Goal: Task Accomplishment & Management: Complete application form

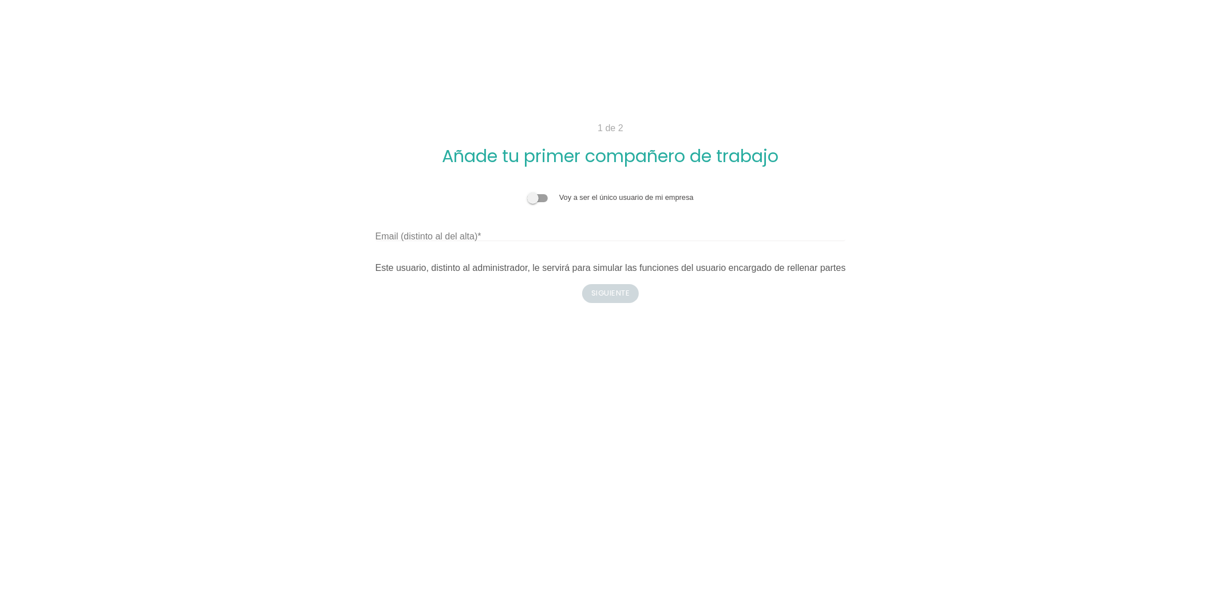
click at [537, 195] on span at bounding box center [537, 198] width 21 height 8
click at [527, 192] on input "checkbox" at bounding box center [527, 192] width 0 height 0
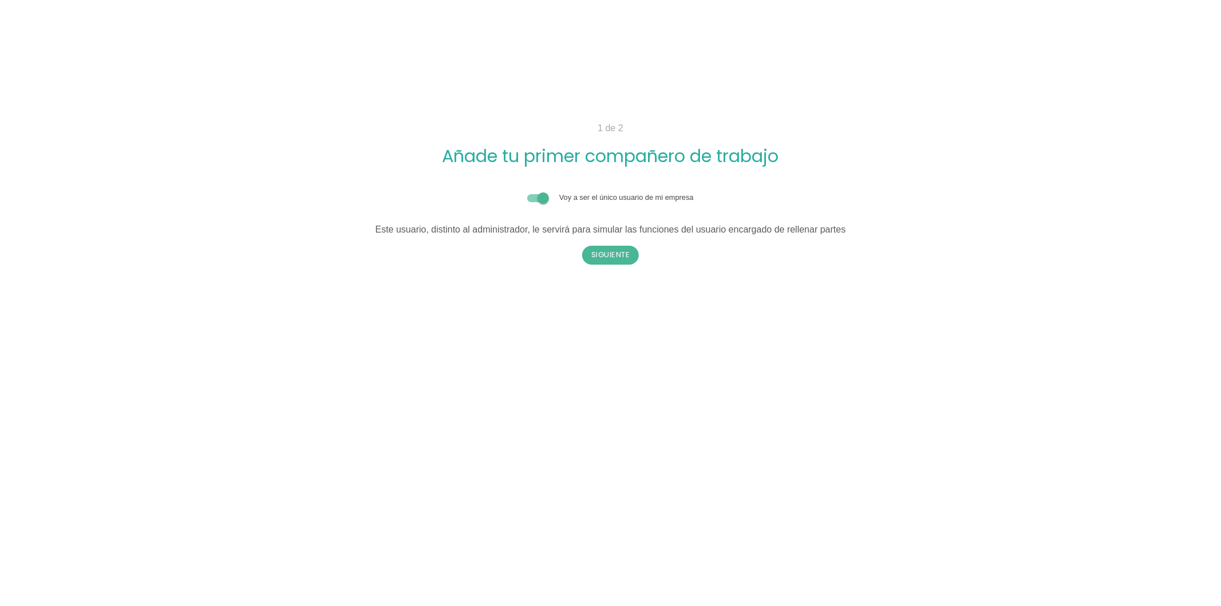
click at [537, 195] on span at bounding box center [537, 198] width 21 height 8
click at [527, 192] on input "checkbox" at bounding box center [527, 192] width 0 height 0
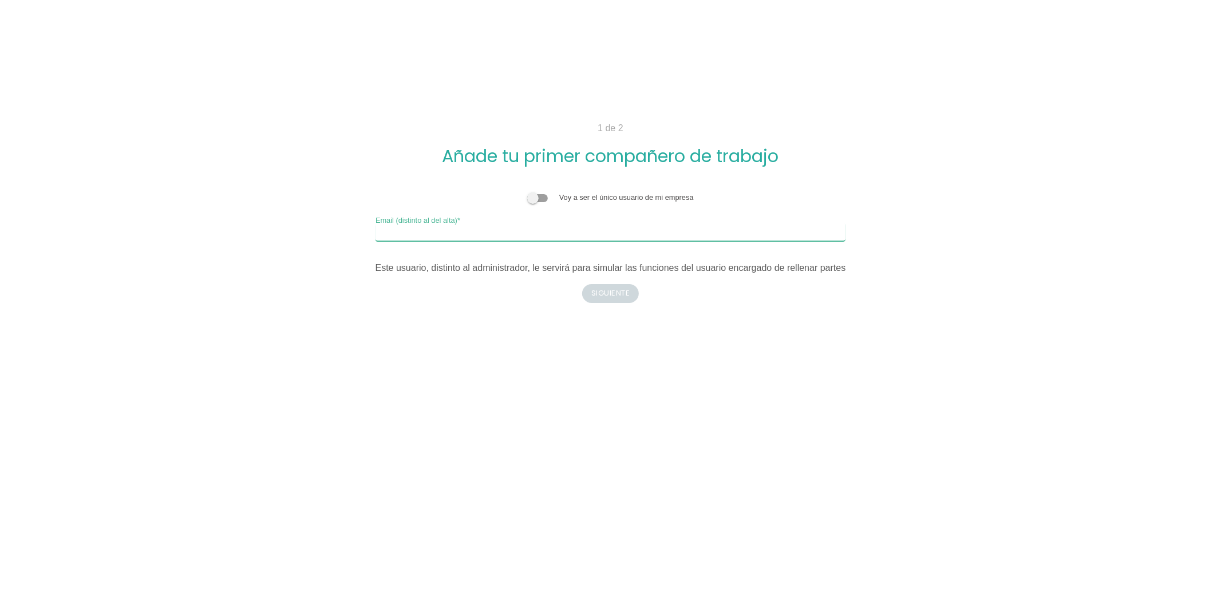
click at [505, 231] on input "Email (distinto al del alta)" at bounding box center [611, 232] width 471 height 18
type input "g"
click at [541, 199] on span at bounding box center [537, 198] width 21 height 8
click at [527, 192] on input "checkbox" at bounding box center [527, 192] width 0 height 0
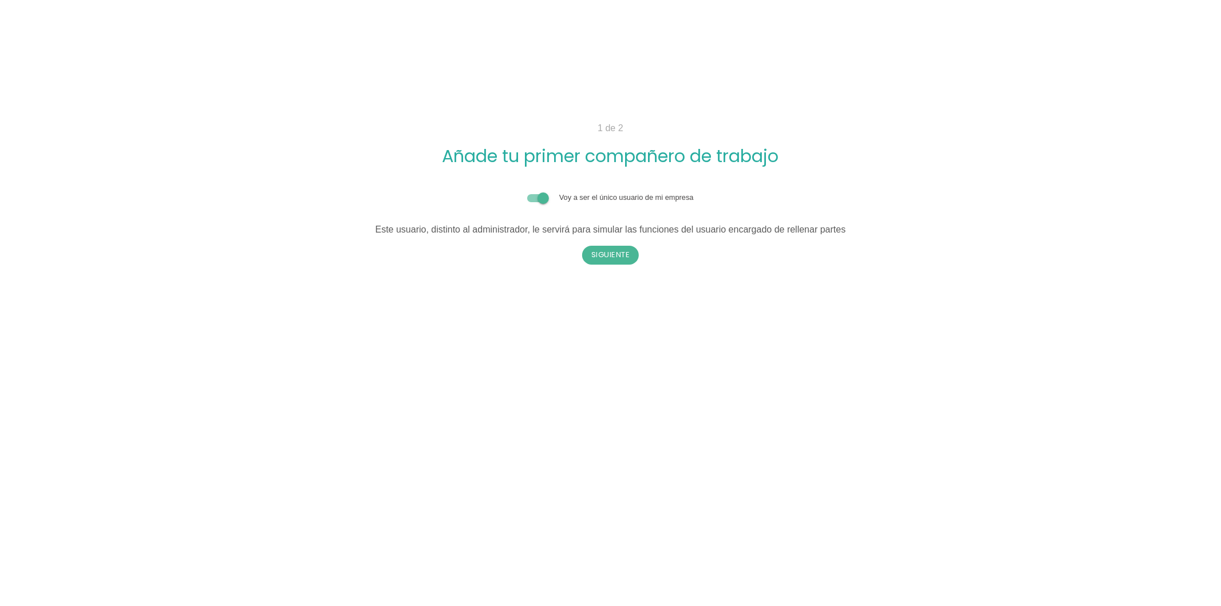
click at [541, 199] on span at bounding box center [537, 198] width 21 height 8
click at [527, 192] on input "checkbox" at bounding box center [527, 192] width 0 height 0
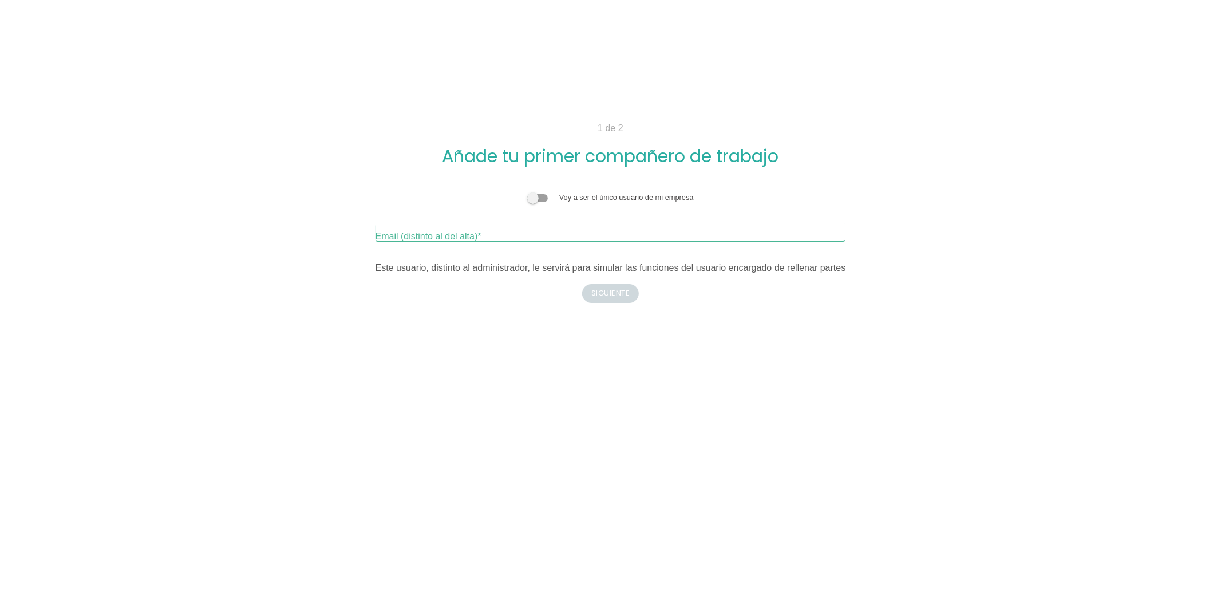
click at [484, 238] on input "Email (distinto al del alta)" at bounding box center [611, 232] width 471 height 18
type input "itcons.es+hidroman3@gmail.com"
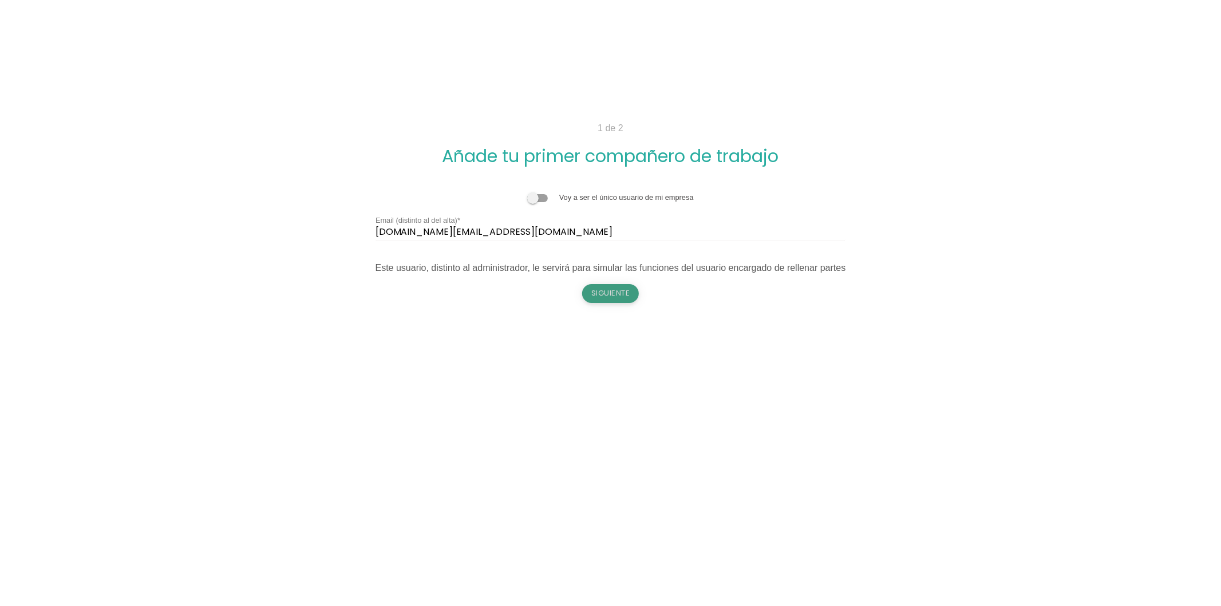
click at [604, 284] on button "Siguiente" at bounding box center [610, 293] width 57 height 18
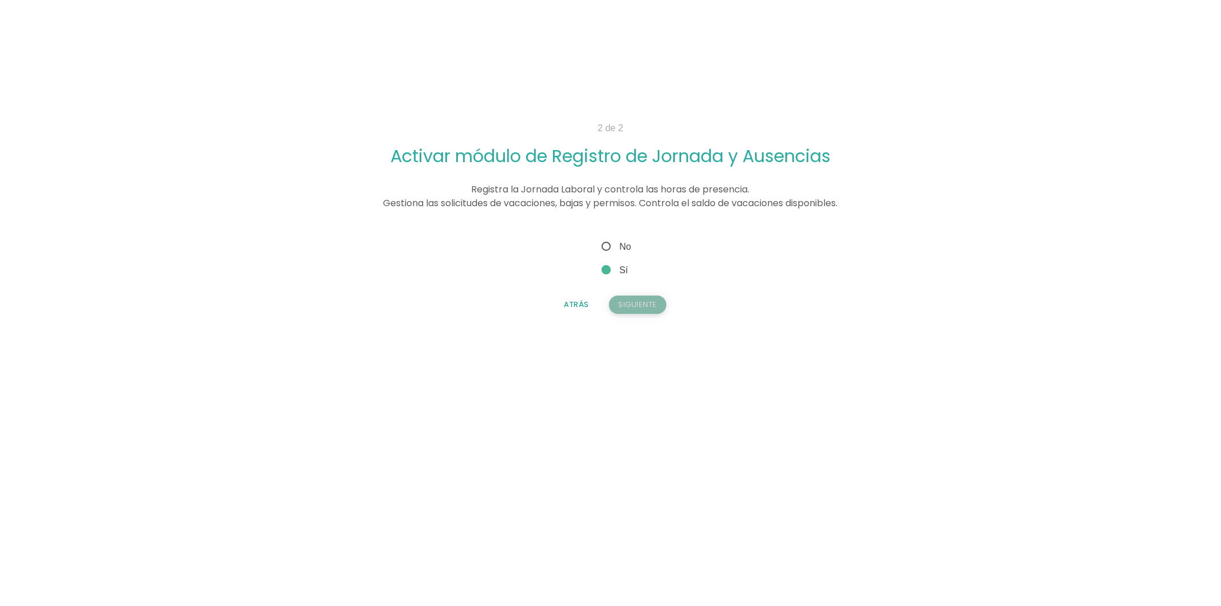
click at [638, 303] on button "Siguiente" at bounding box center [637, 304] width 57 height 18
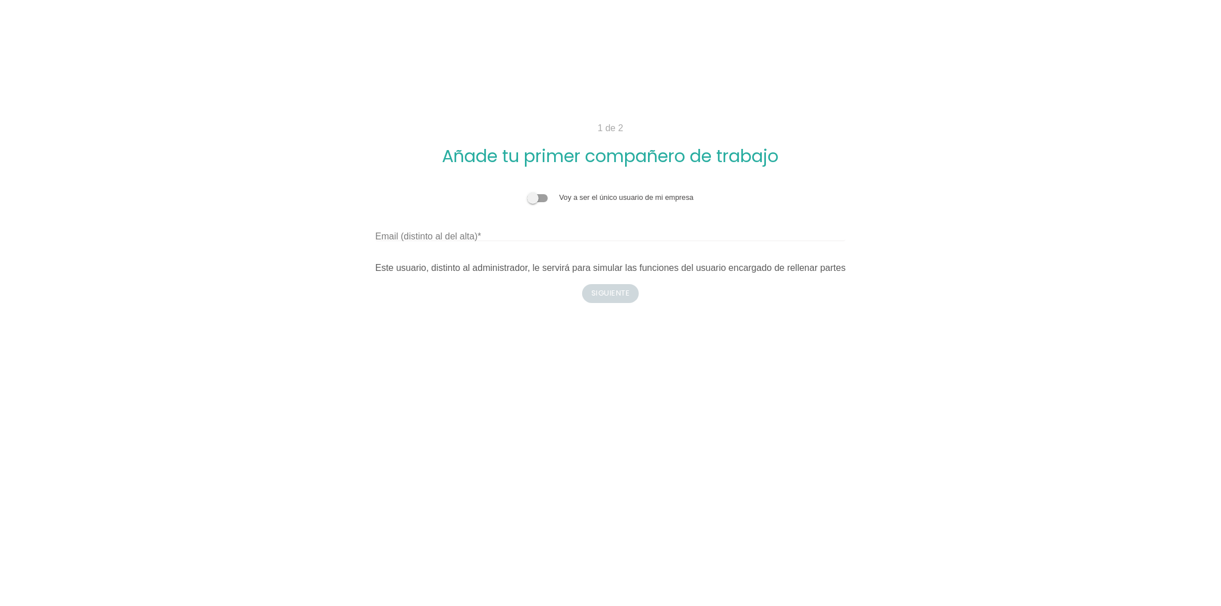
click at [539, 192] on div "Voy a ser el único usuario de mi empresa" at bounding box center [611, 197] width 471 height 11
click at [540, 198] on span at bounding box center [537, 198] width 21 height 8
click at [527, 192] on input "checkbox" at bounding box center [527, 192] width 0 height 0
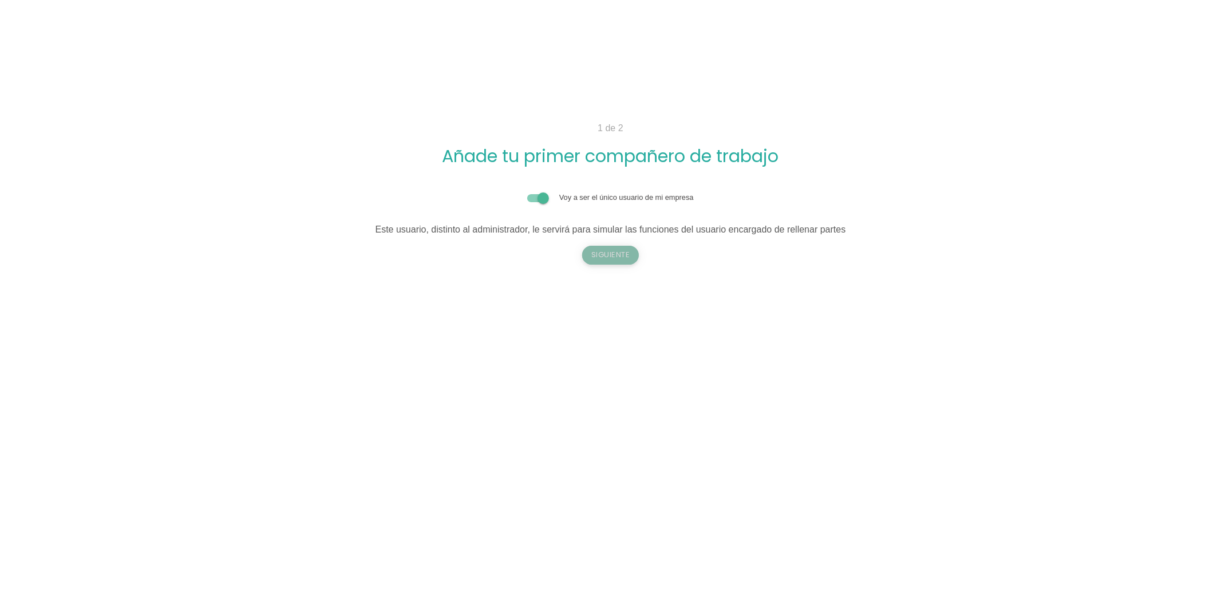
click at [619, 258] on button "Siguiente" at bounding box center [610, 255] width 57 height 18
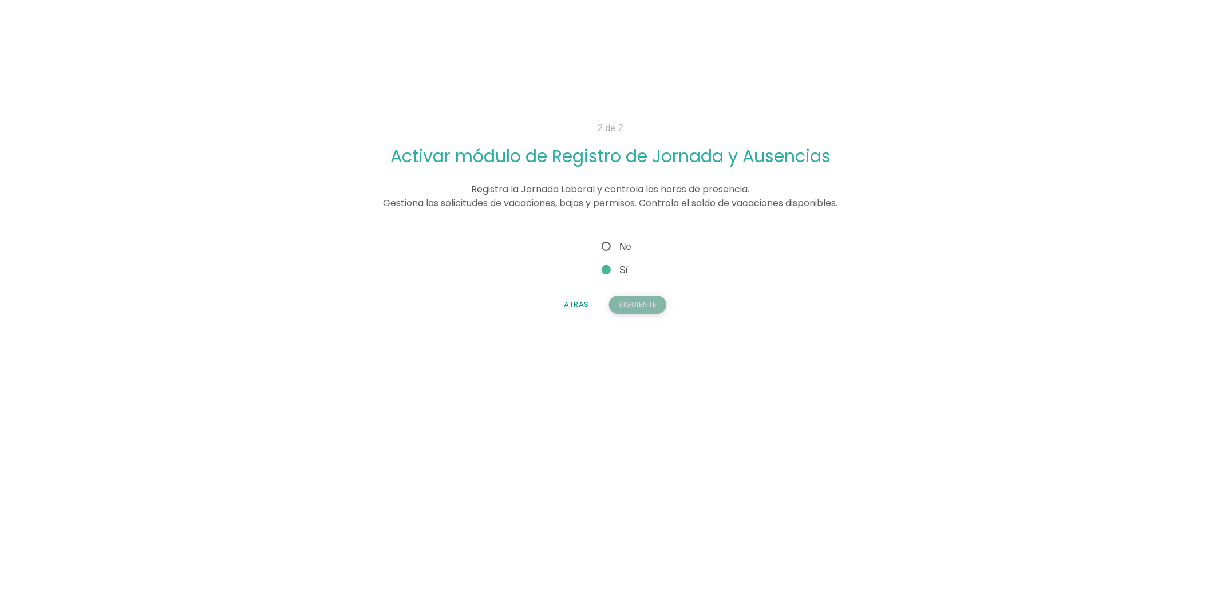
click at [626, 301] on button "Siguiente" at bounding box center [637, 304] width 57 height 18
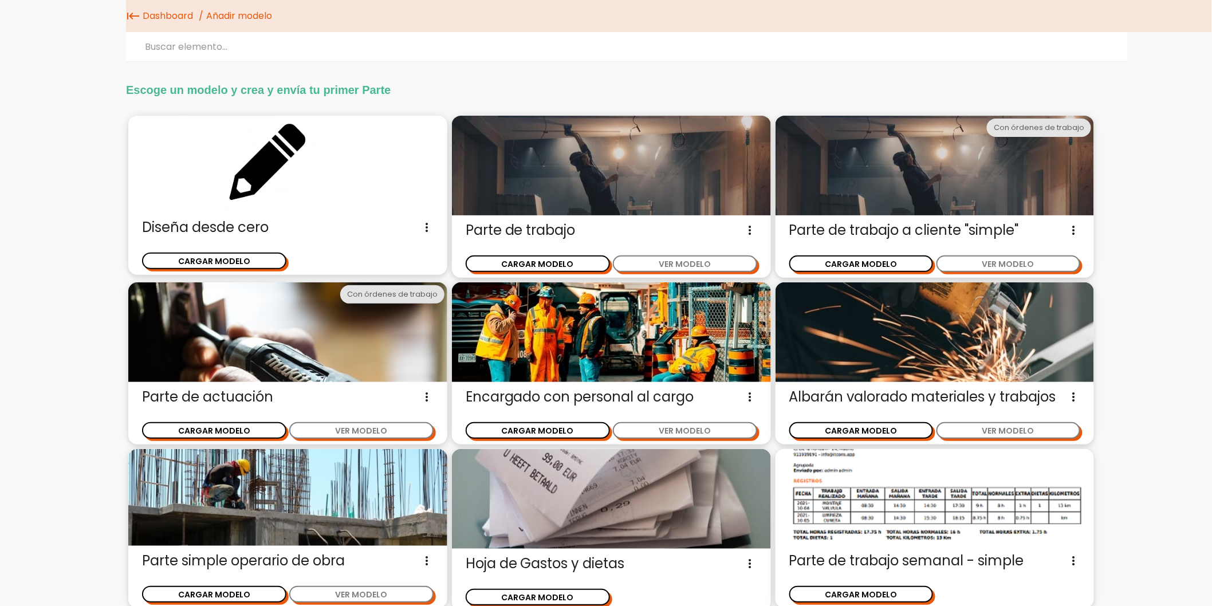
click at [172, 14] on link "Dashboard" at bounding box center [168, 16] width 56 height 32
click at [243, 259] on button "CARGAR MODELO" at bounding box center [214, 261] width 144 height 17
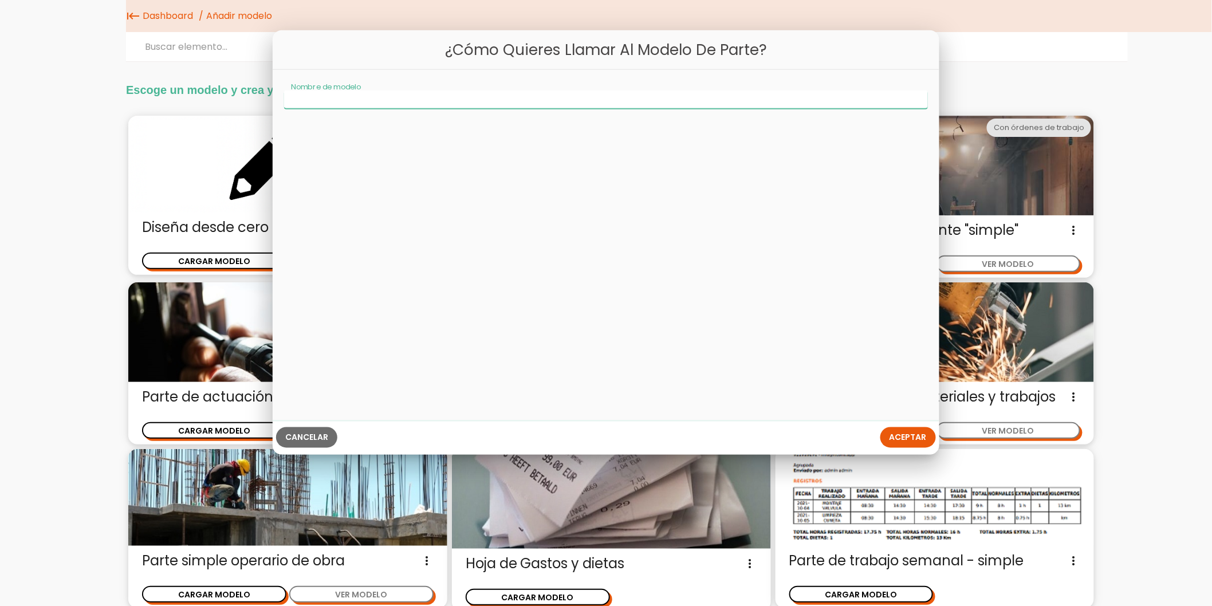
click at [412, 101] on input "Nombre de modelo" at bounding box center [606, 99] width 644 height 18
type input "test"
click at [890, 436] on span "Aceptar" at bounding box center [907, 437] width 37 height 11
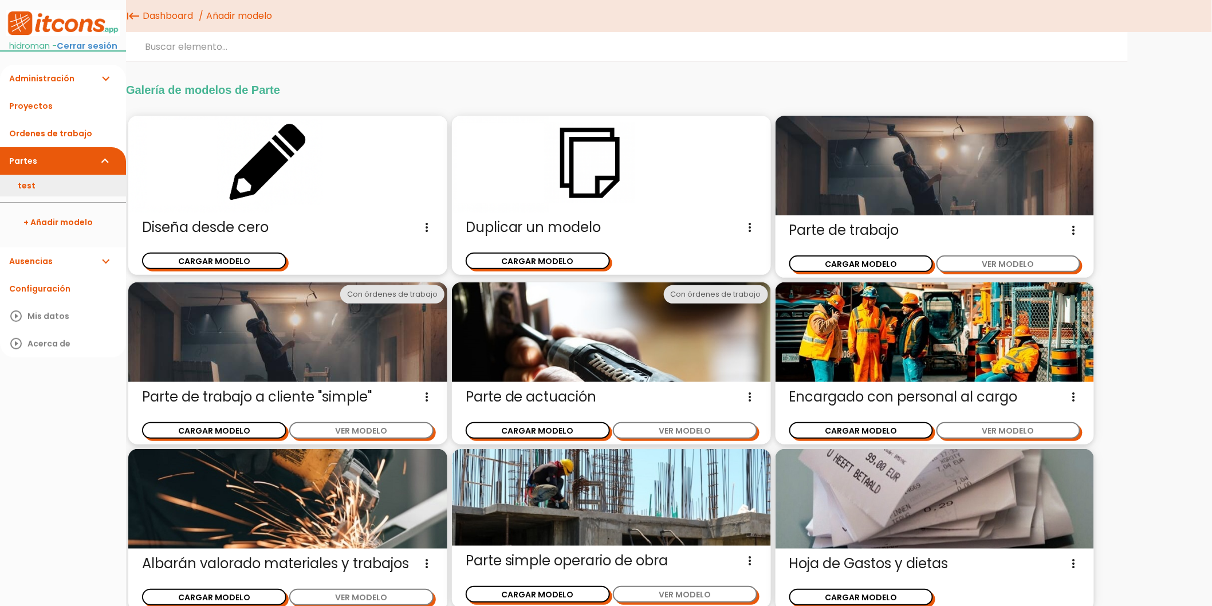
click at [38, 181] on link "test" at bounding box center [63, 186] width 126 height 22
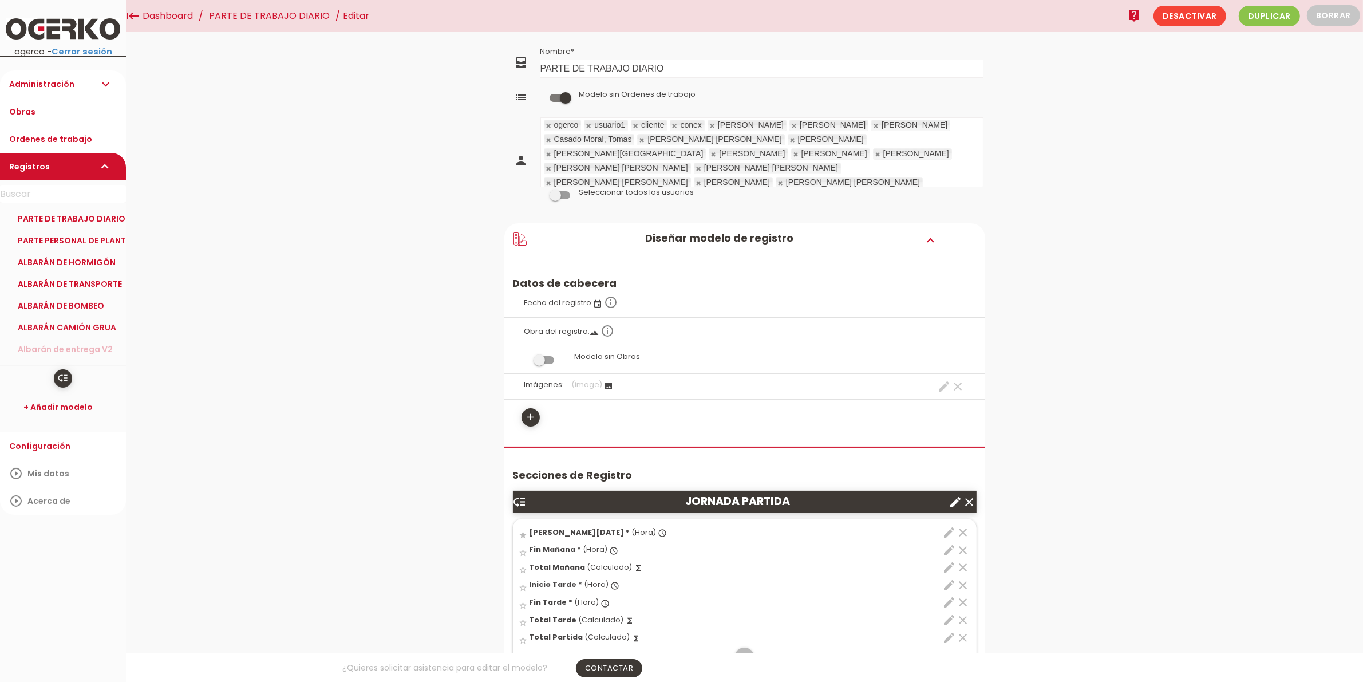
click at [37, 85] on link "Administración expand_more" at bounding box center [63, 83] width 126 height 27
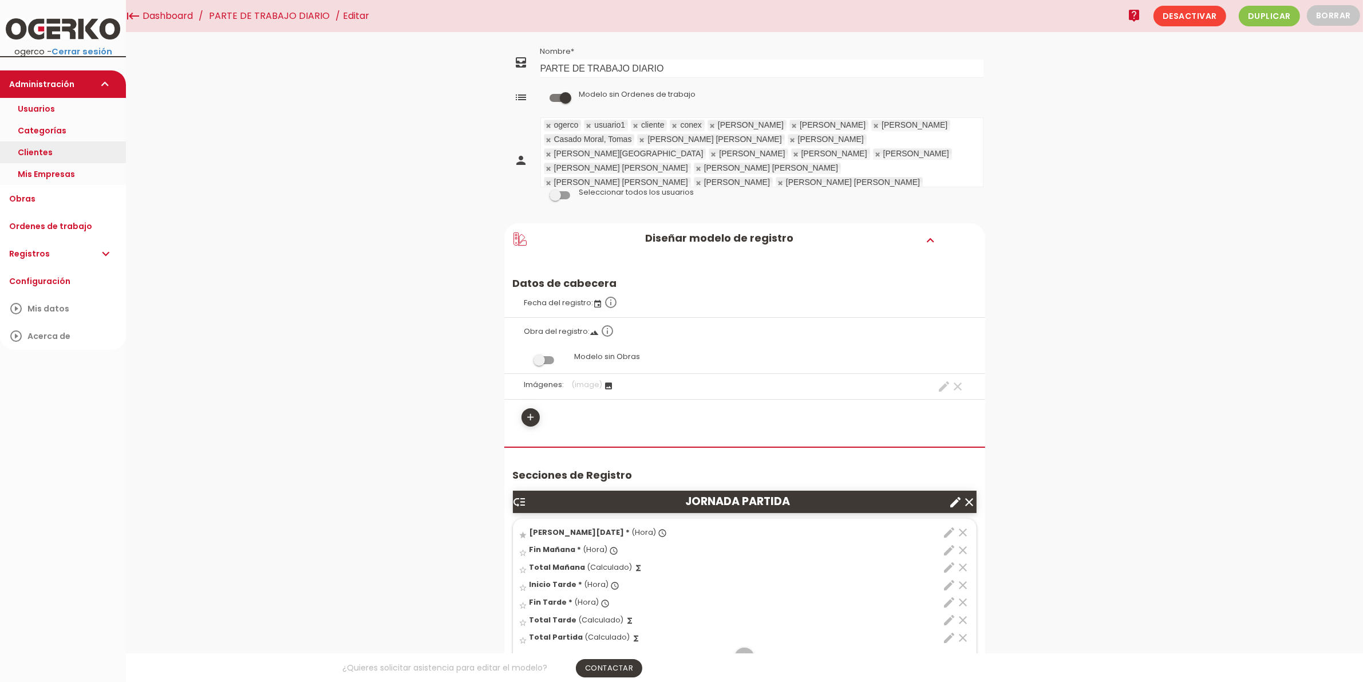
click at [61, 153] on link "Clientes" at bounding box center [63, 152] width 126 height 22
